Goal: Information Seeking & Learning: Learn about a topic

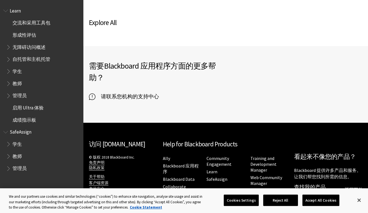
scroll to position [348, 0]
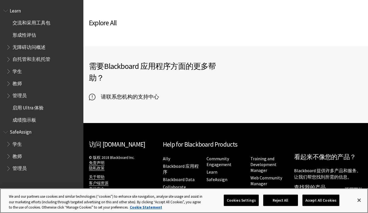
click at [315, 199] on button "Accept All Cookies" at bounding box center [320, 200] width 37 height 12
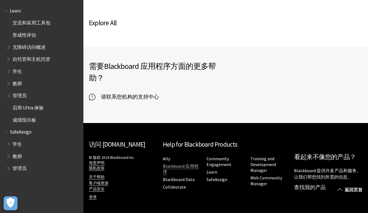
click at [184, 167] on link "Blackboard 应用程序" at bounding box center [181, 169] width 36 height 12
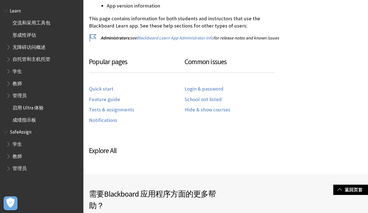
scroll to position [238, 0]
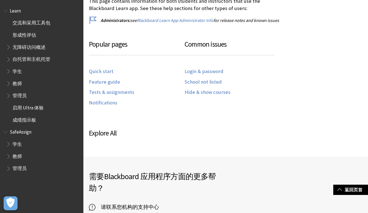
click at [19, 71] on span "学生" at bounding box center [16, 70] width 9 height 7
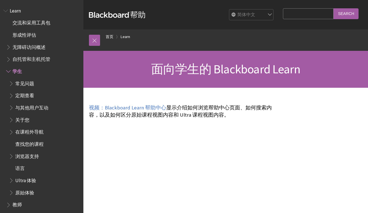
click at [307, 18] on input "Search Query" at bounding box center [308, 13] width 51 height 11
select select "/Learn/Student"
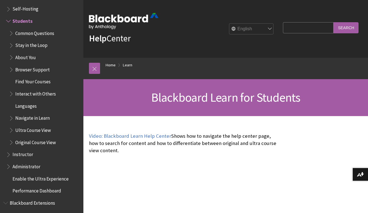
click at [296, 23] on input "Search Query" at bounding box center [308, 27] width 51 height 11
type input "download"
click at [346, 27] on input "Search" at bounding box center [345, 27] width 25 height 11
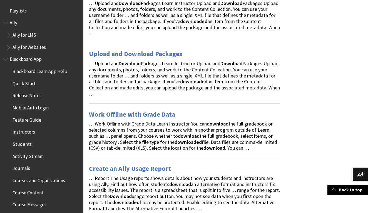
scroll to position [538, 0]
